Goal: Task Accomplishment & Management: Manage account settings

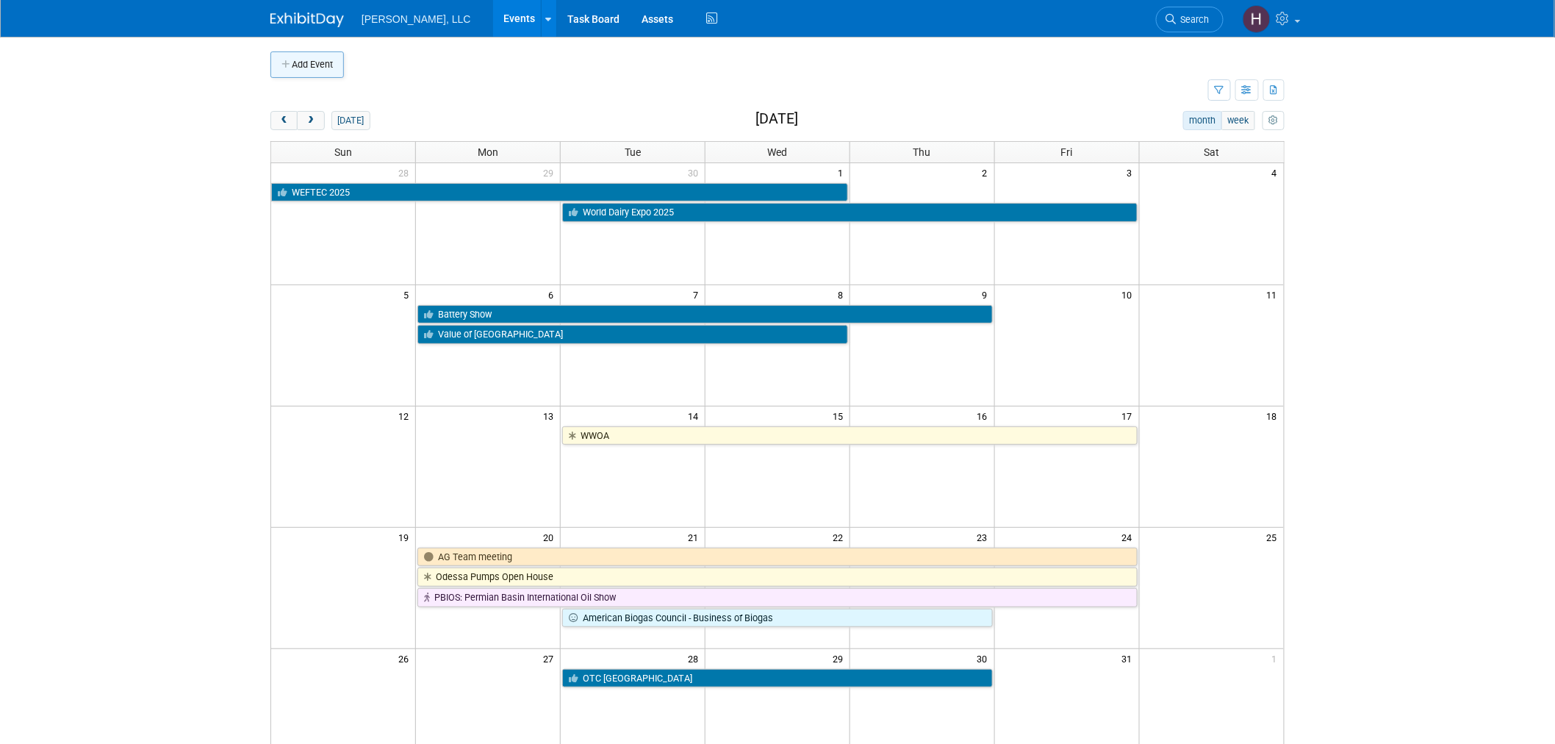
click at [287, 57] on button "Add Event" at bounding box center [306, 64] width 73 height 26
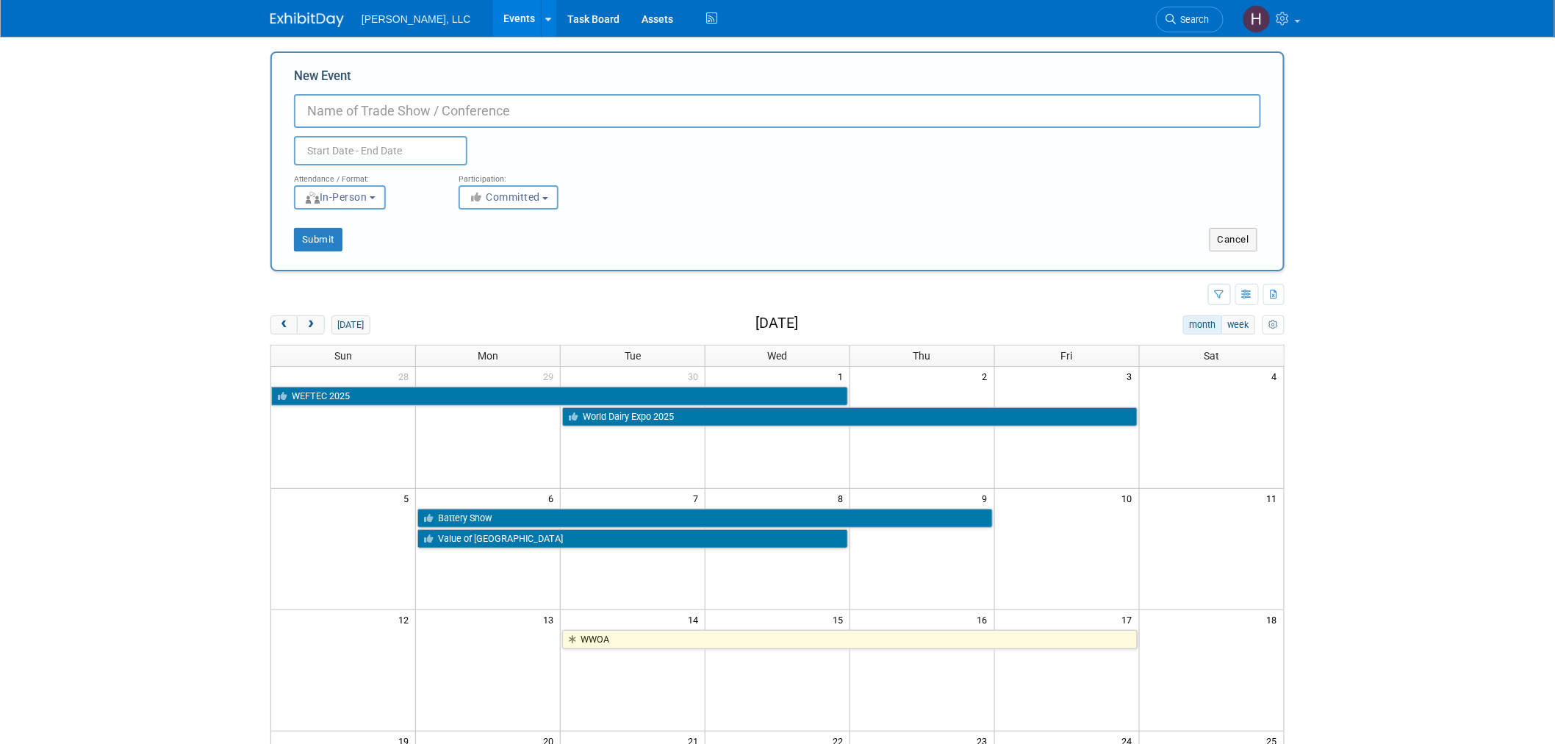
drag, startPoint x: 177, startPoint y: 151, endPoint x: 253, endPoint y: 250, distance: 124.8
click at [179, 152] on body "[PERSON_NAME], LLC Events Add Event Bulk Upload Events Shareable Event Boards R…" at bounding box center [777, 372] width 1555 height 744
drag, startPoint x: 284, startPoint y: 329, endPoint x: 298, endPoint y: 331, distance: 14.9
click at [284, 329] on button "prev" at bounding box center [283, 324] width 27 height 19
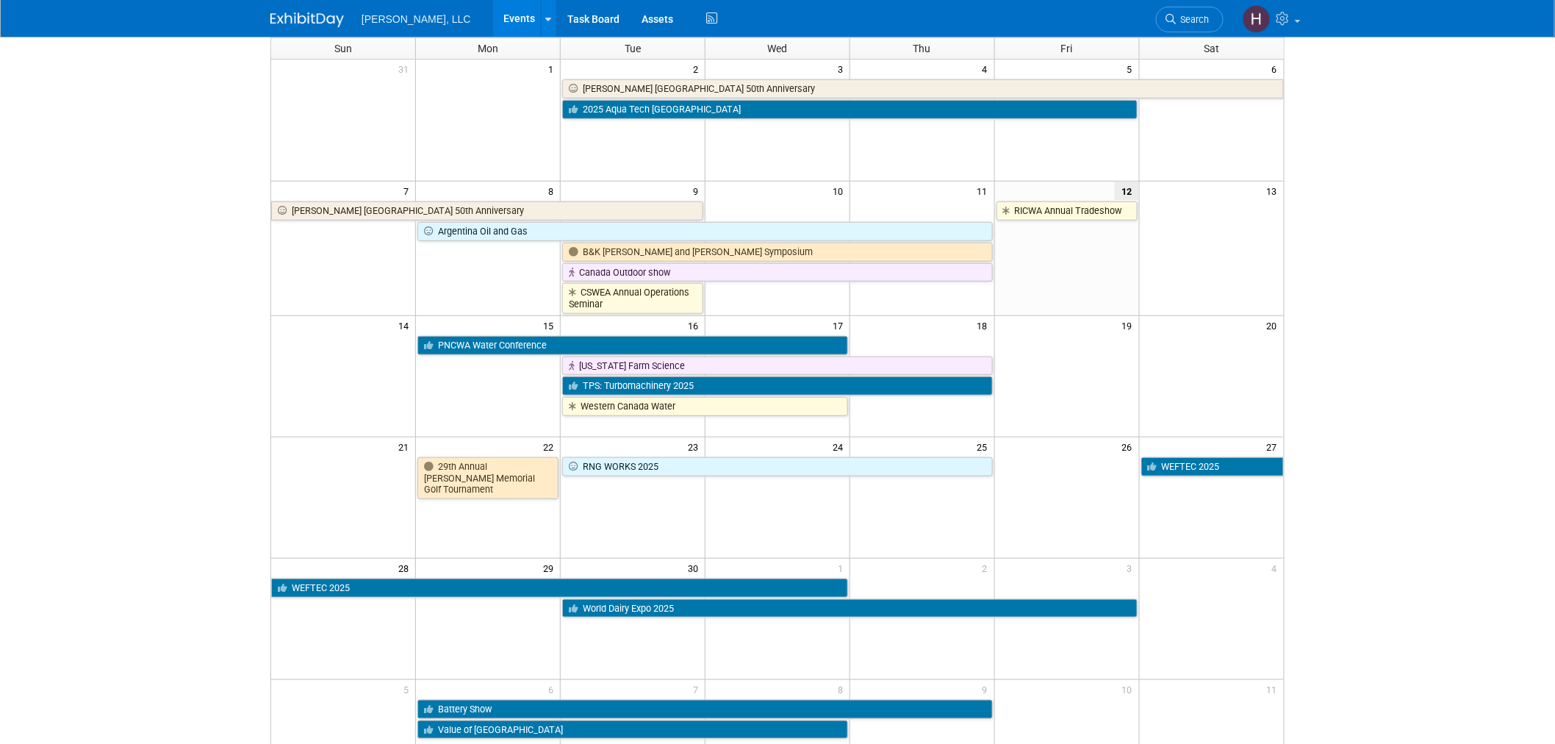
scroll to position [326, 0]
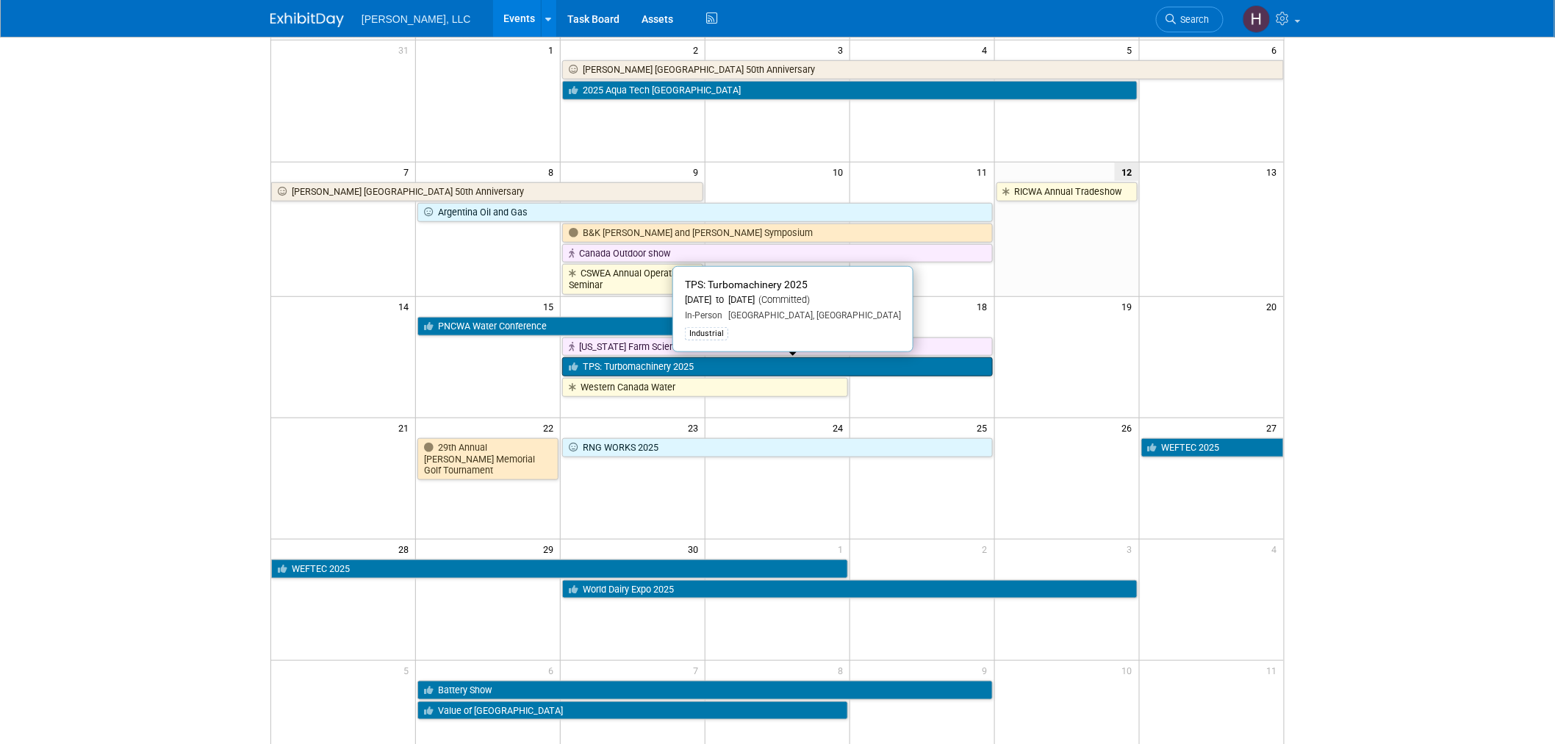
click at [904, 365] on link "TPS: Turbomachinery 2025" at bounding box center [777, 366] width 431 height 19
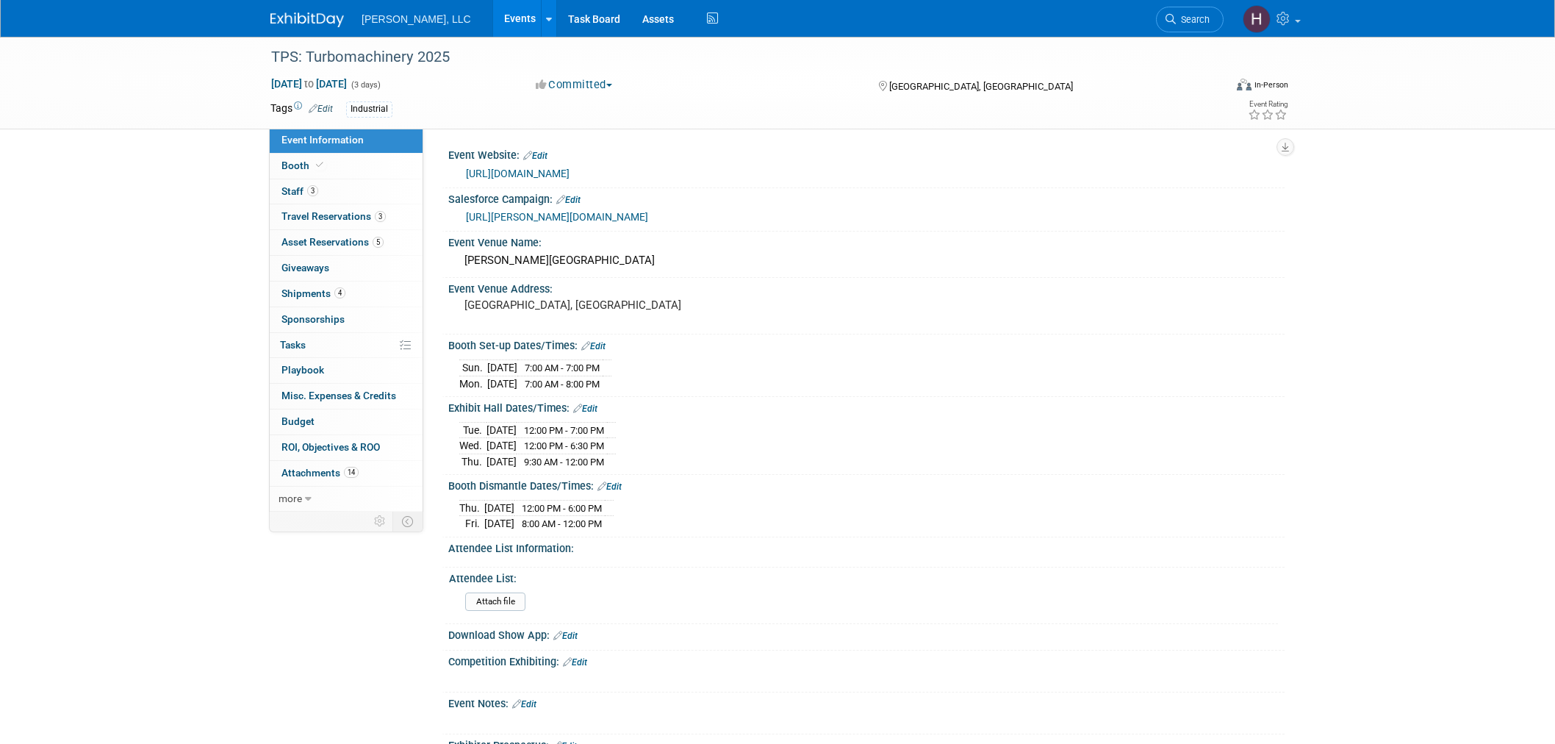
select select "Industrial"
click at [348, 218] on span "Travel Reservations 3" at bounding box center [333, 216] width 104 height 12
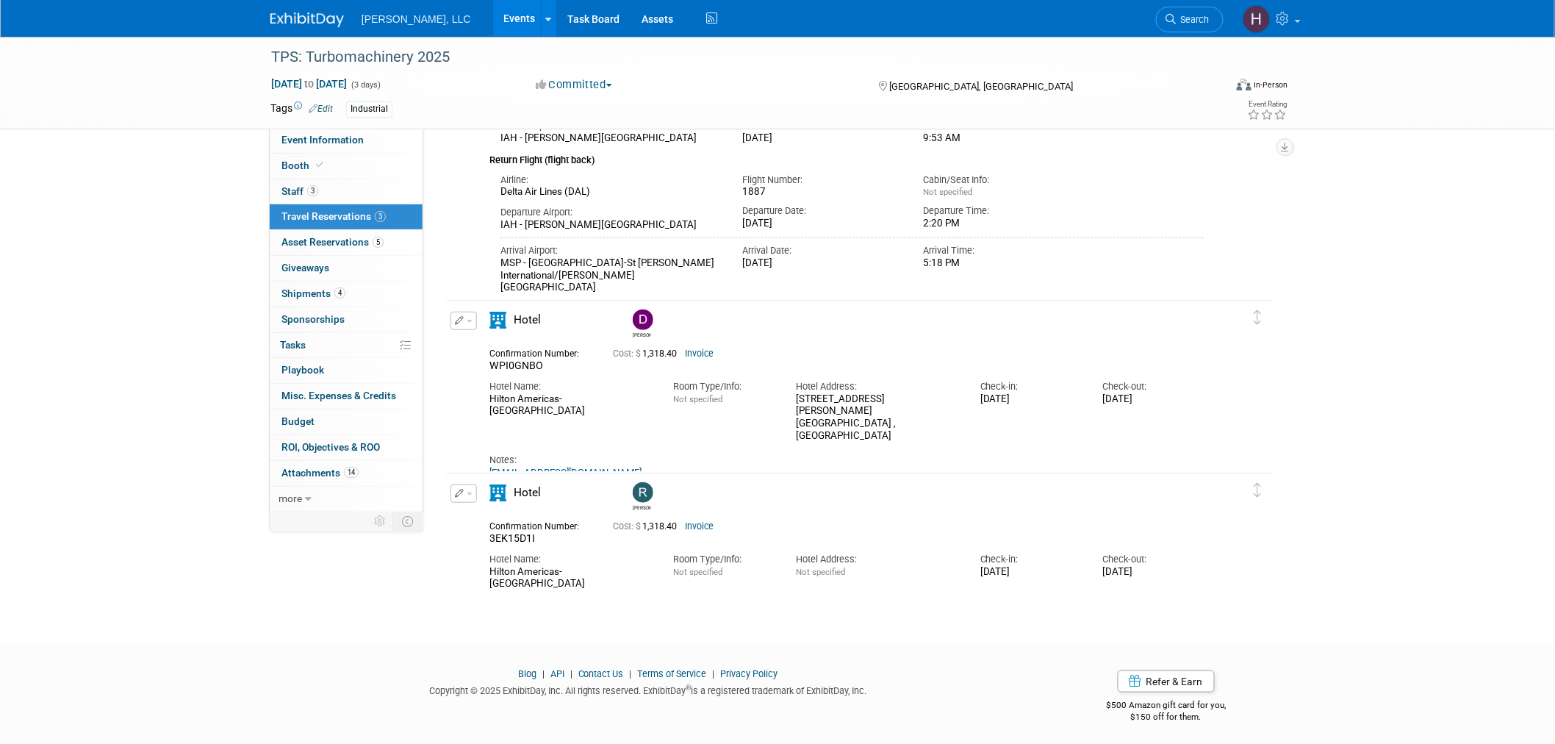
scroll to position [272, 0]
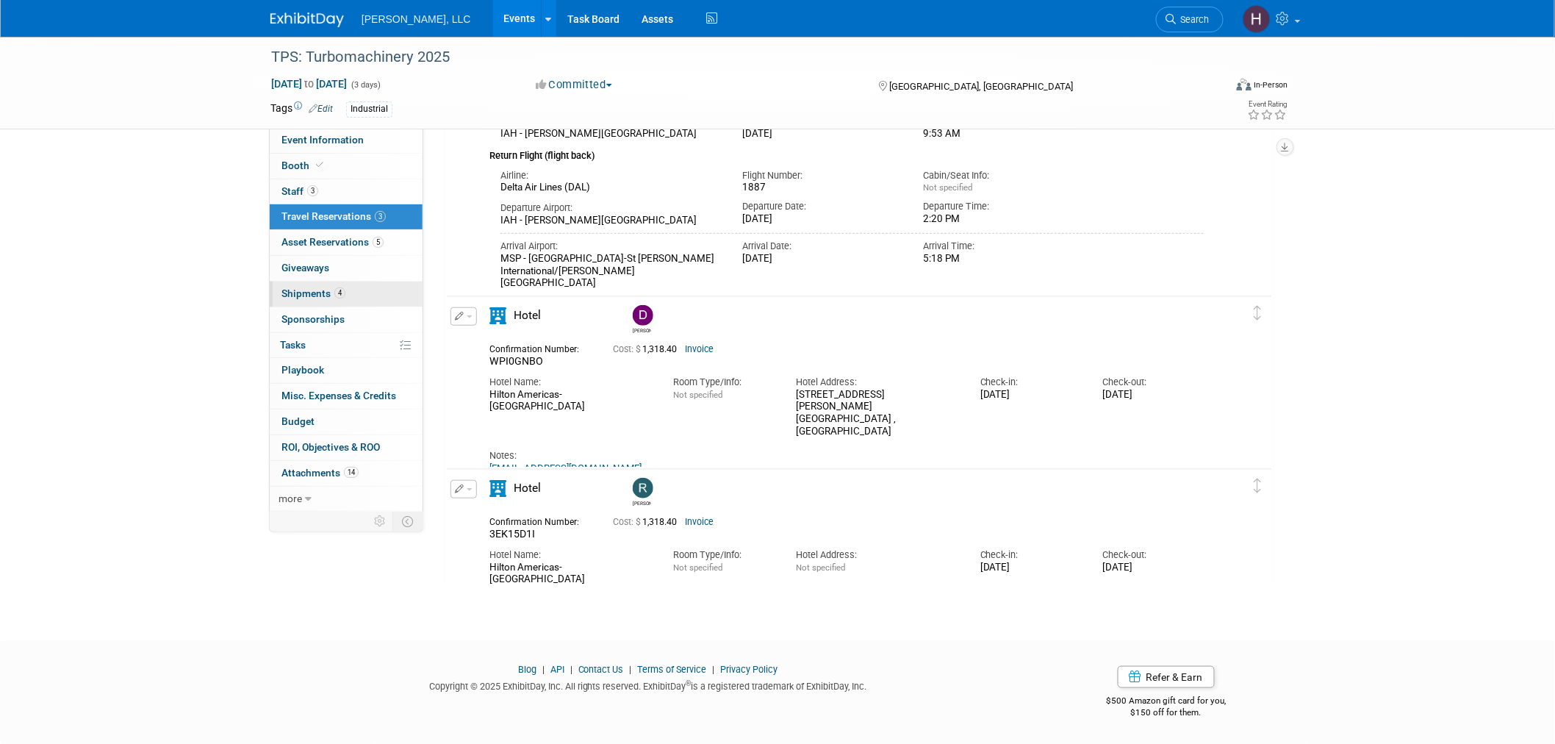
click at [302, 297] on span "Shipments 4" at bounding box center [313, 293] width 64 height 12
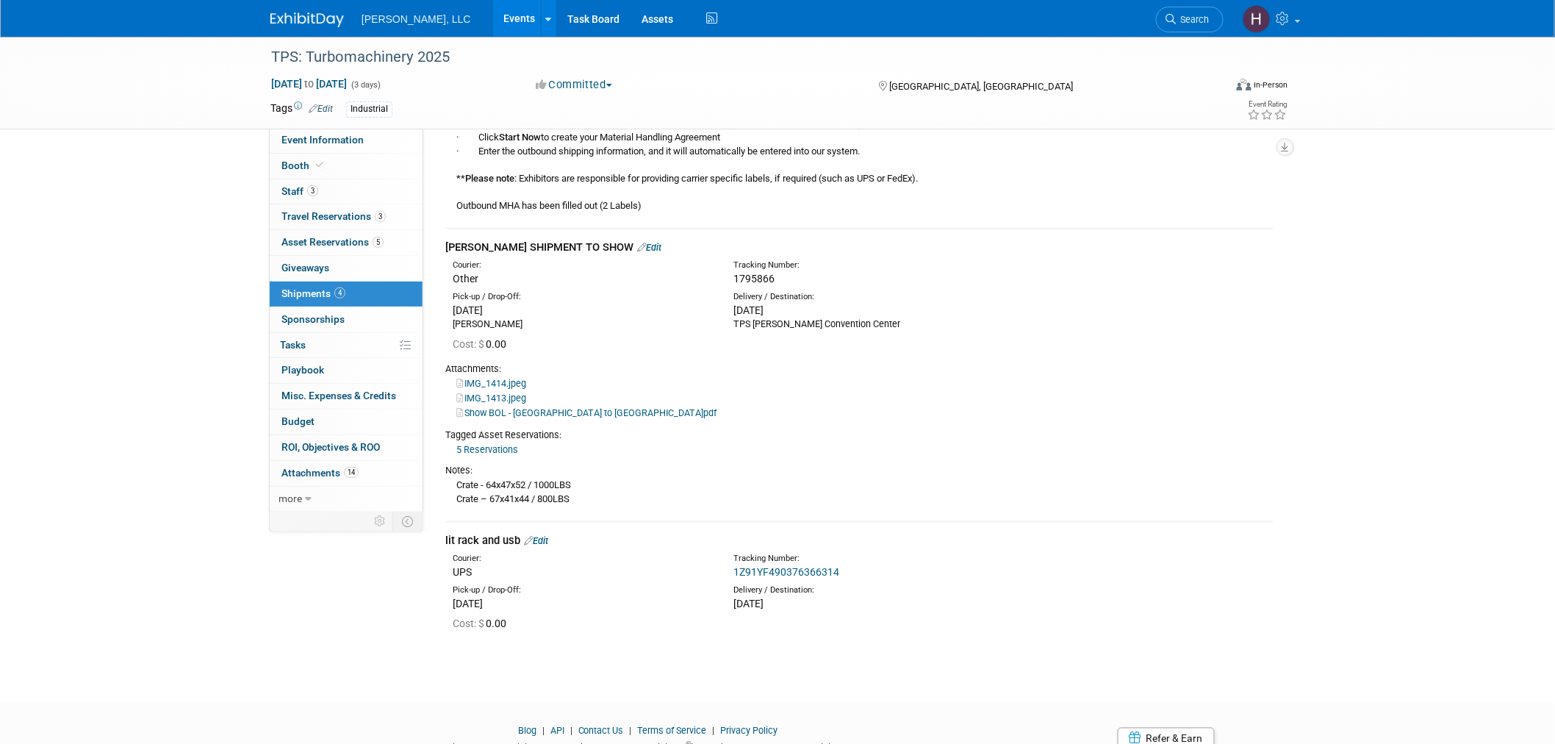
scroll to position [622, 0]
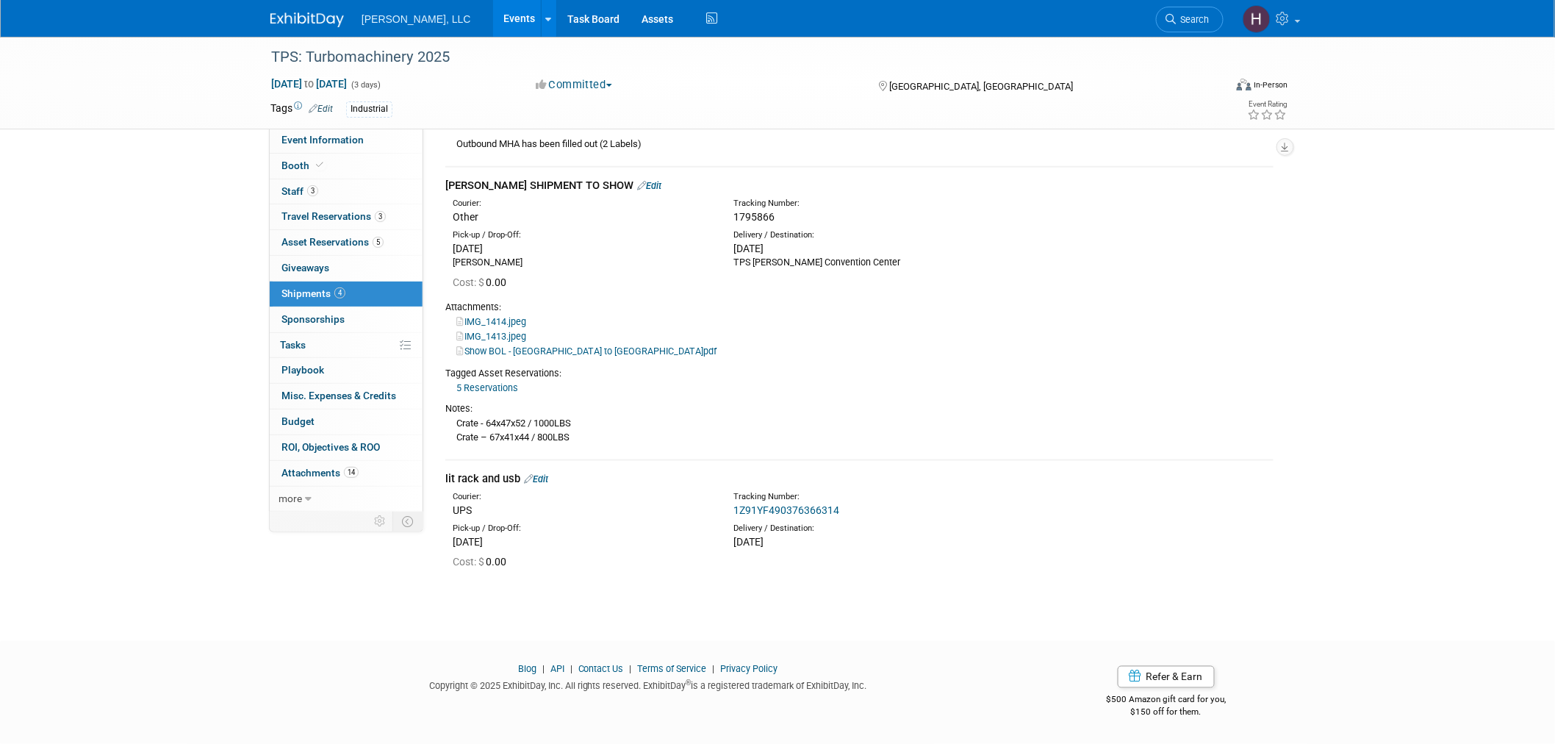
click at [830, 511] on link "1Z91YF490376366314" at bounding box center [786, 510] width 106 height 12
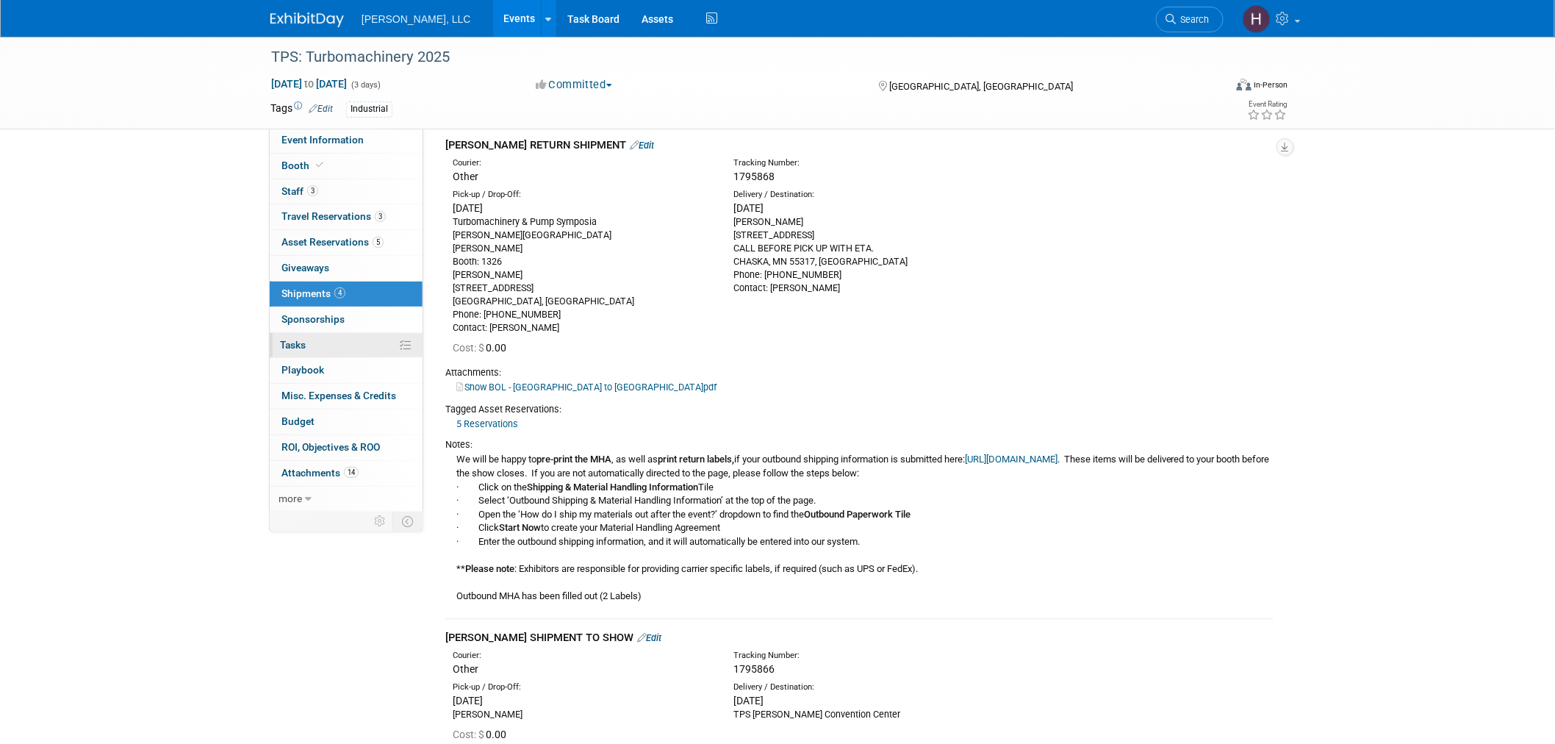
scroll to position [0, 0]
